Goal: Navigation & Orientation: Find specific page/section

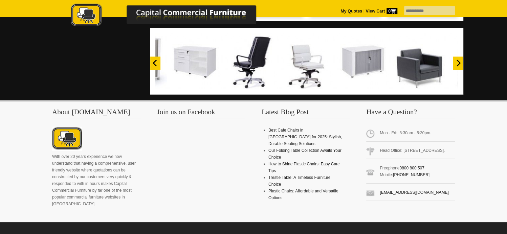
scroll to position [677, 0]
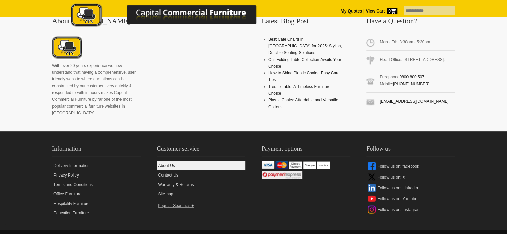
click at [168, 161] on link "About Us" at bounding box center [201, 165] width 89 height 9
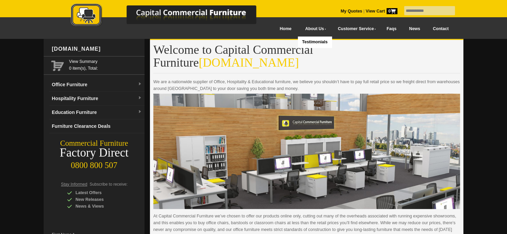
click at [299, 28] on link "About Us" at bounding box center [314, 28] width 32 height 15
